Goal: Information Seeking & Learning: Learn about a topic

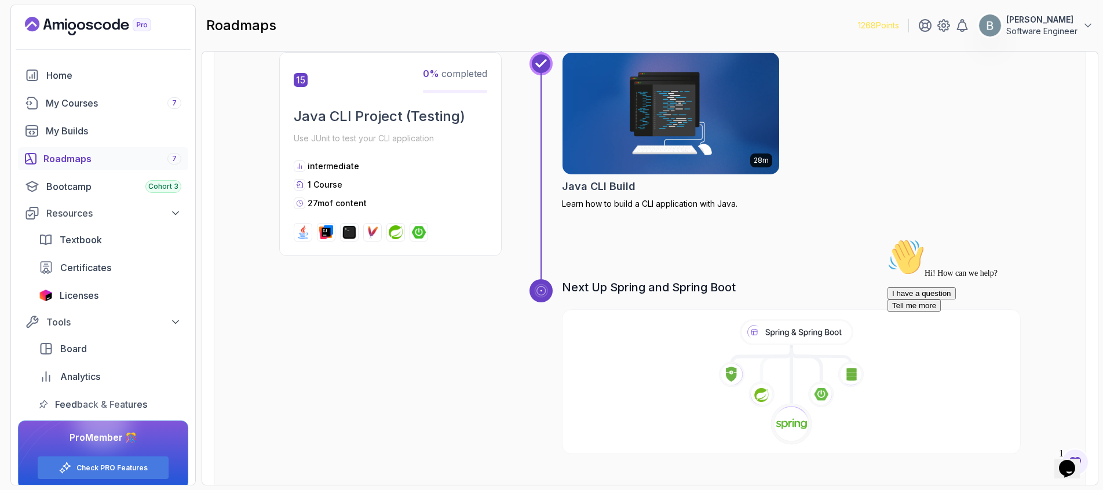
scroll to position [3304, 0]
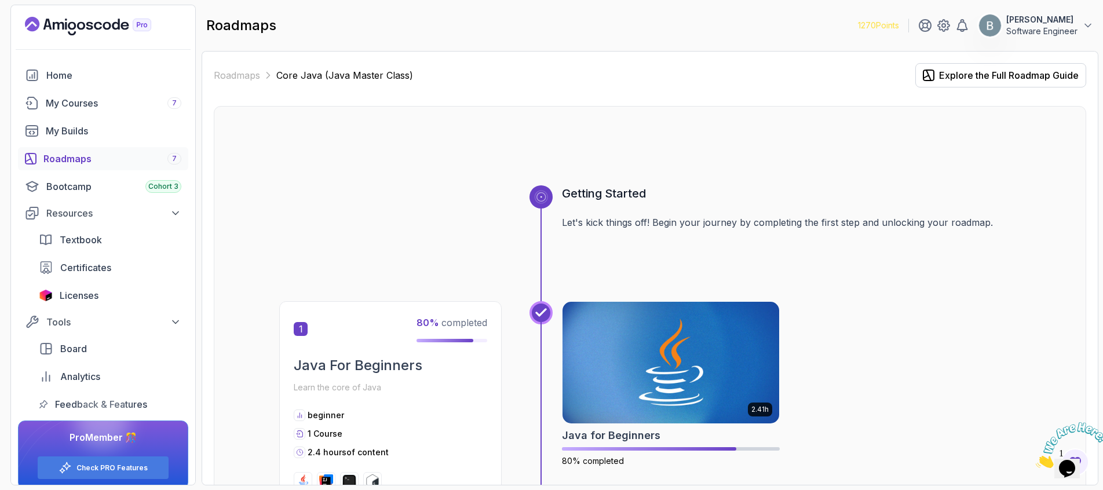
click at [73, 28] on icon "Landing page" at bounding box center [72, 26] width 8 height 8
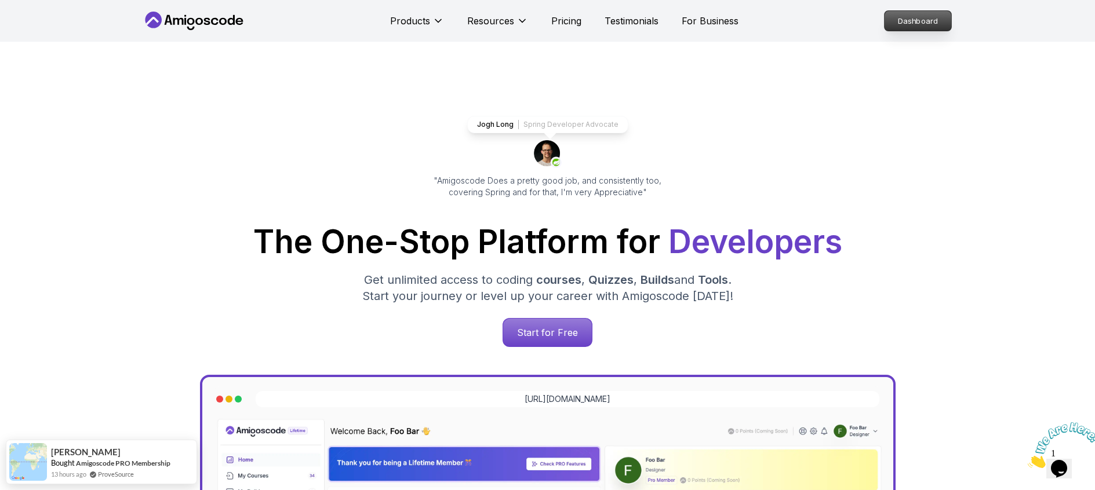
click at [901, 24] on p "Dashboard" at bounding box center [917, 21] width 67 height 20
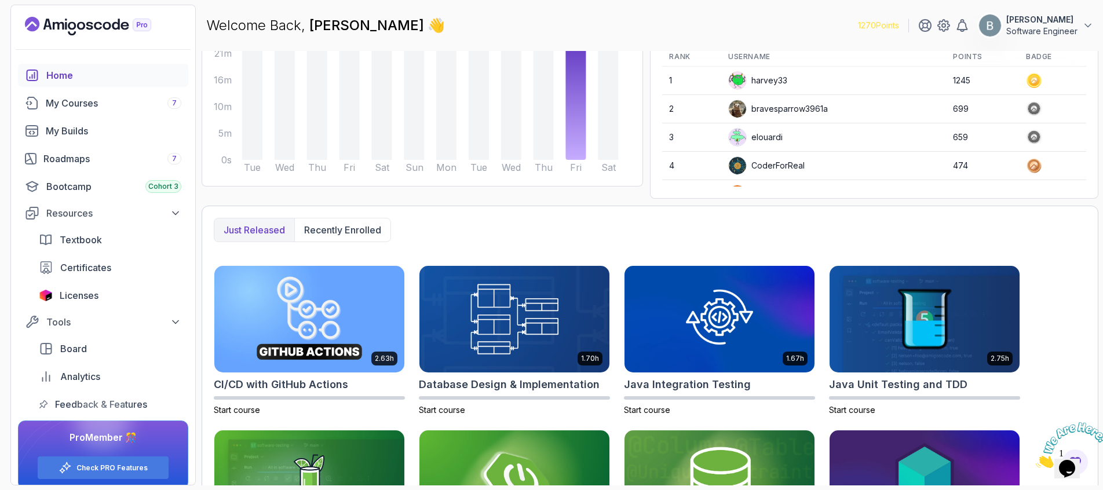
scroll to position [196, 0]
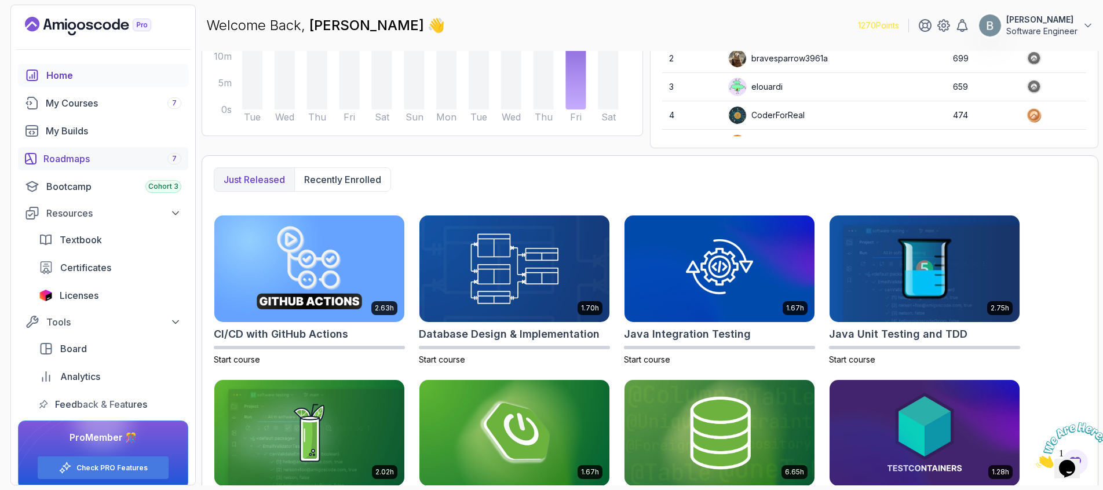
click at [65, 162] on div "Roadmaps 7" at bounding box center [112, 159] width 138 height 14
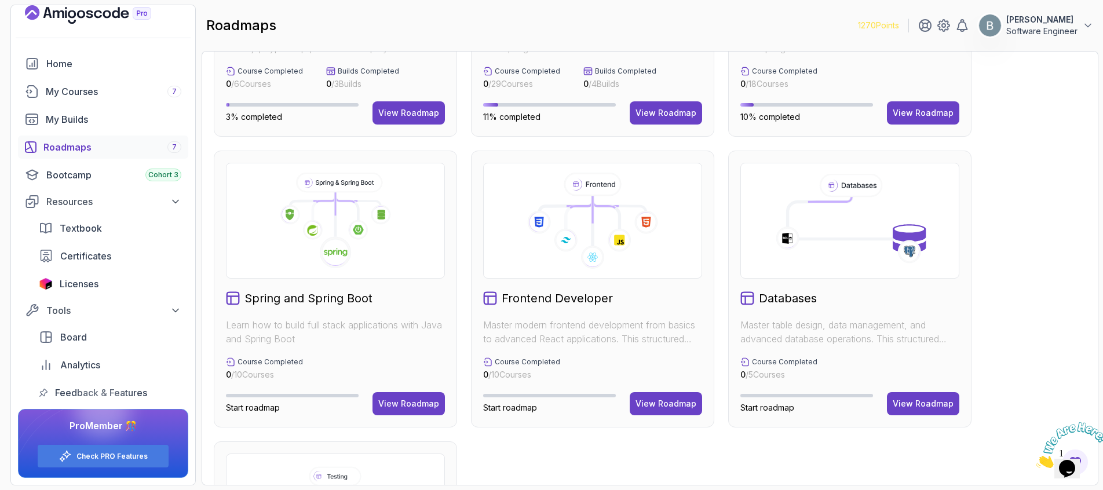
scroll to position [294, 0]
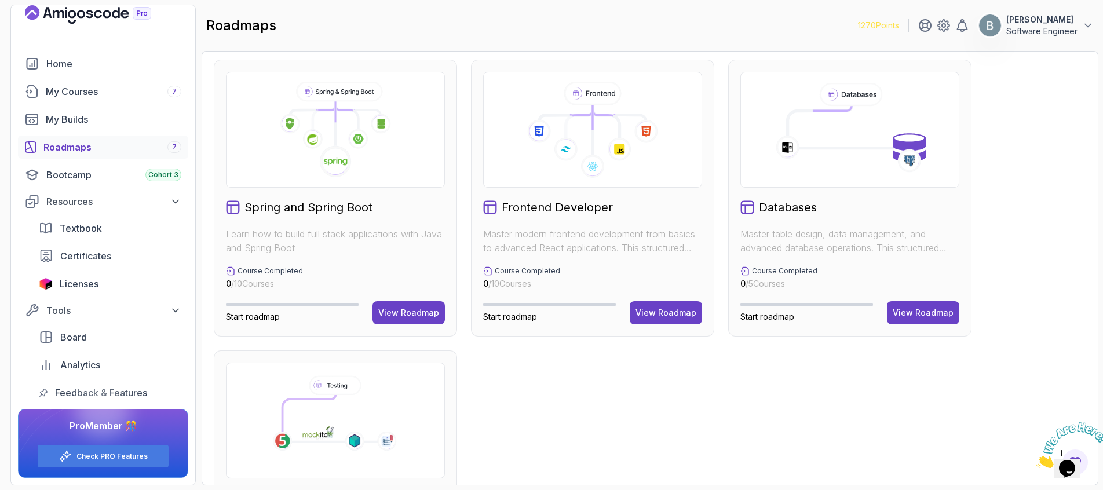
click at [574, 138] on icon at bounding box center [566, 149] width 24 height 24
click at [655, 311] on div "View Roadmap" at bounding box center [666, 313] width 61 height 12
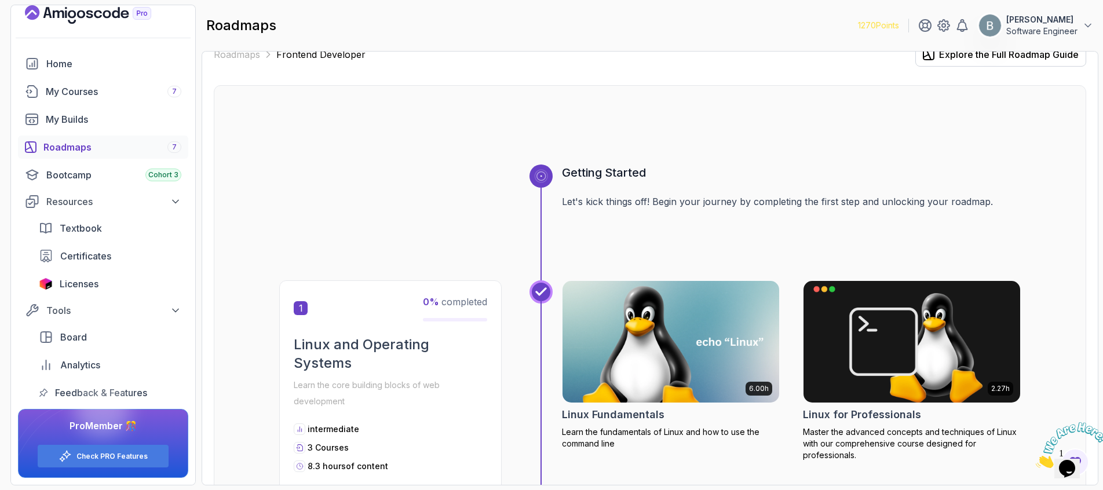
scroll to position [13, 0]
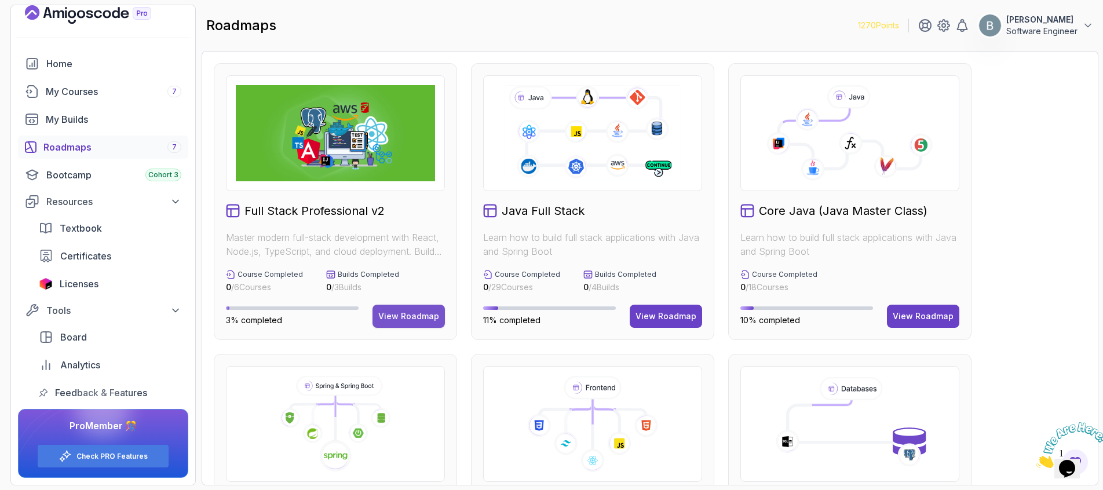
click at [389, 320] on div "View Roadmap" at bounding box center [408, 317] width 61 height 12
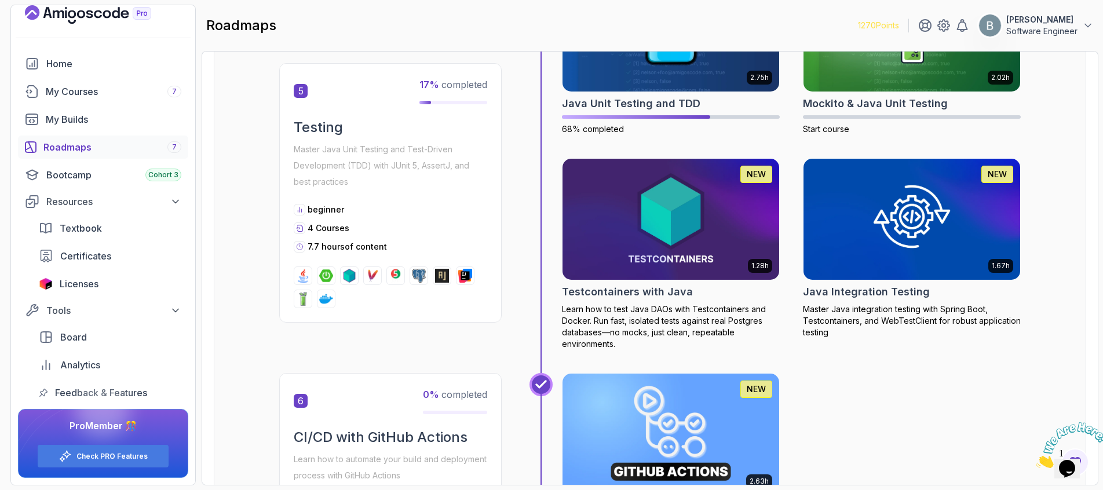
scroll to position [1072, 0]
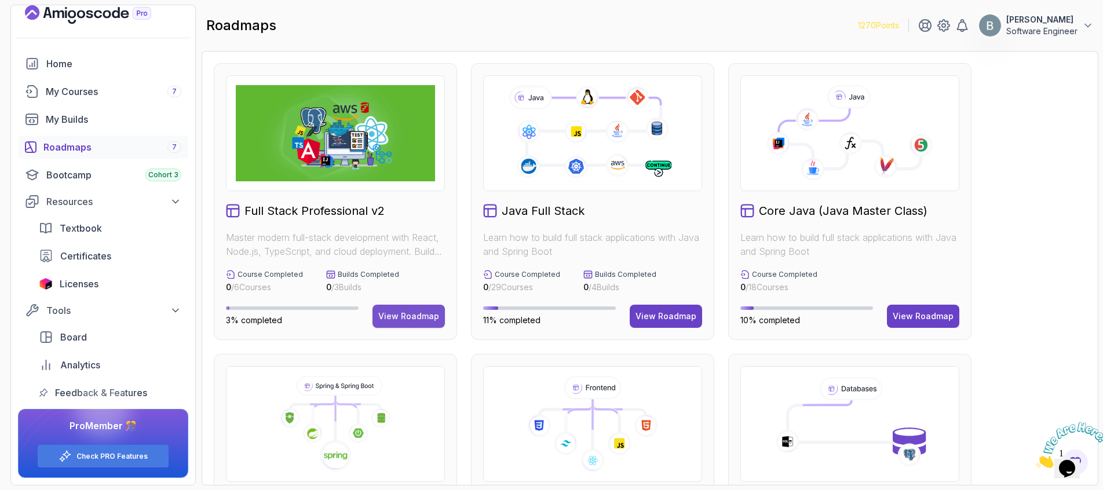
click at [420, 315] on div "View Roadmap" at bounding box center [408, 317] width 61 height 12
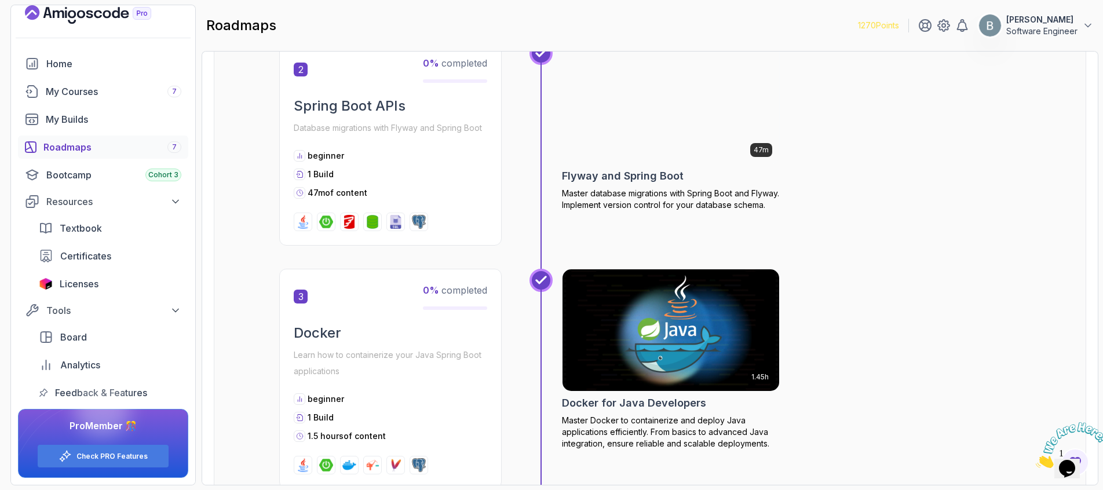
scroll to position [717, 0]
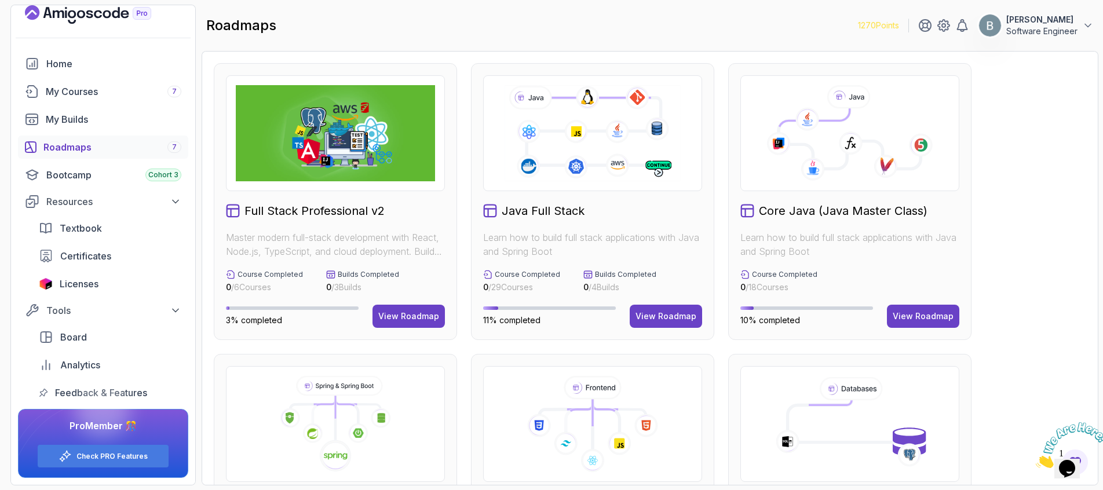
click at [68, 148] on div "Roadmaps 7" at bounding box center [112, 147] width 138 height 14
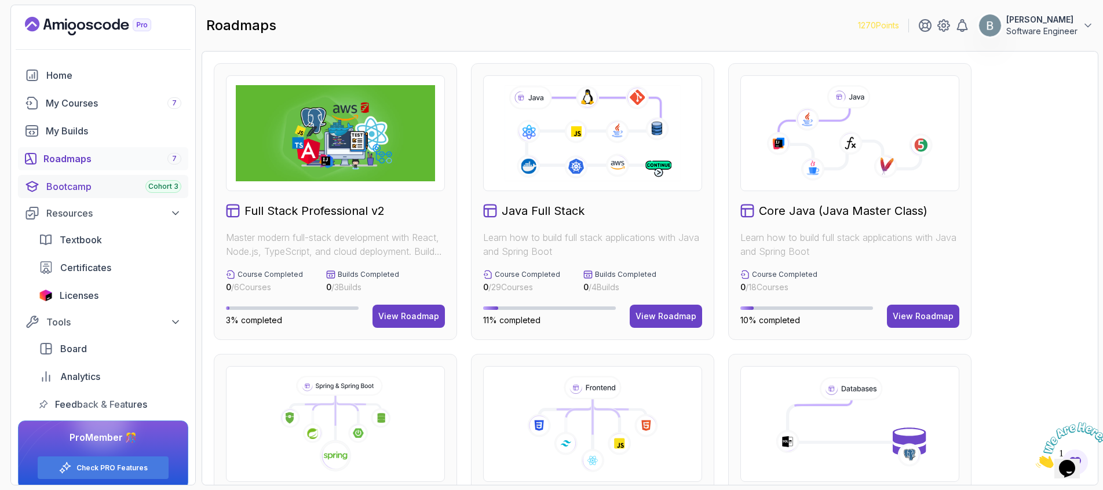
scroll to position [12, 0]
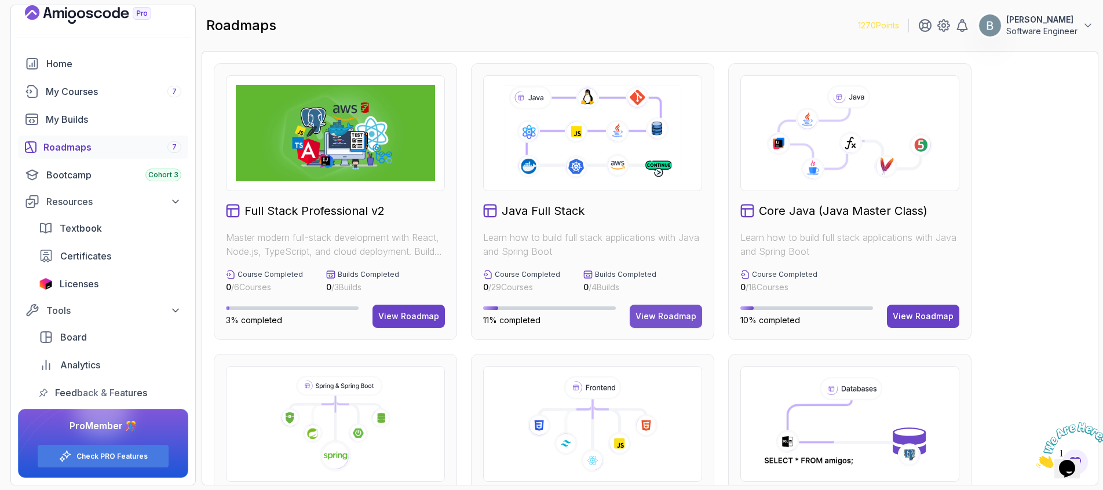
click at [660, 321] on div "View Roadmap" at bounding box center [666, 317] width 61 height 12
